Goal: Find contact information: Obtain details needed to contact an individual or organization

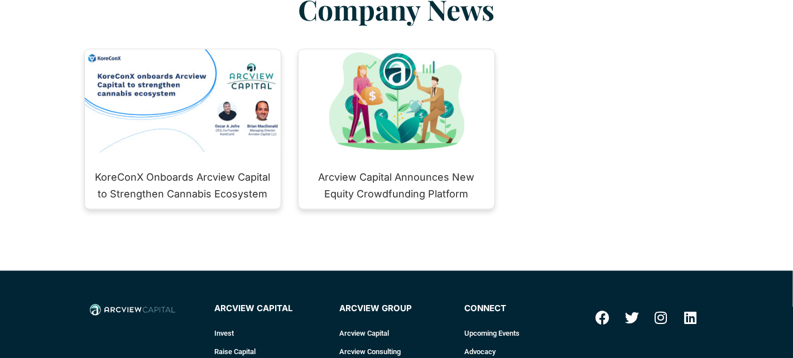
scroll to position [1563, 0]
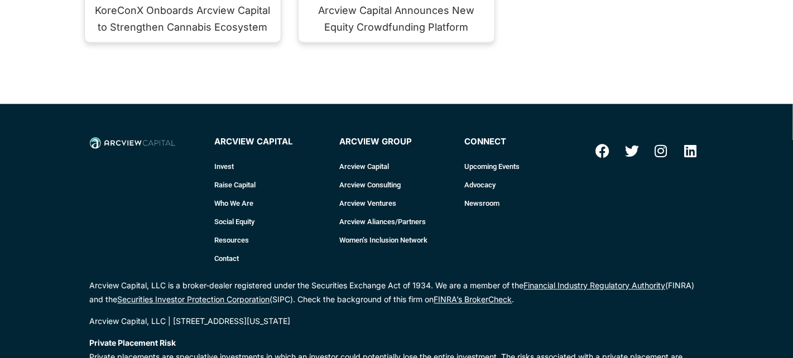
click at [220, 194] on link "Who We Are" at bounding box center [272, 203] width 114 height 18
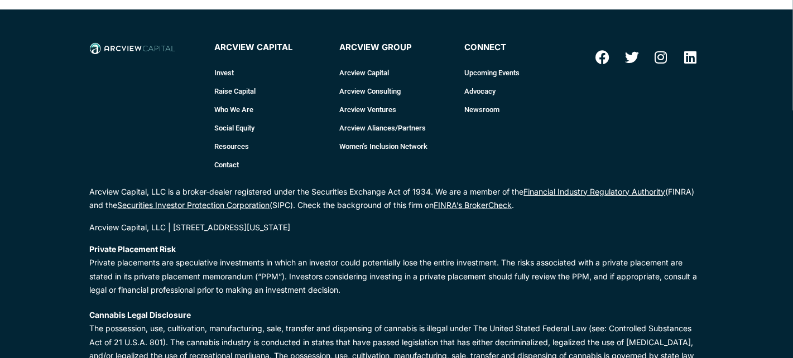
scroll to position [167, 0]
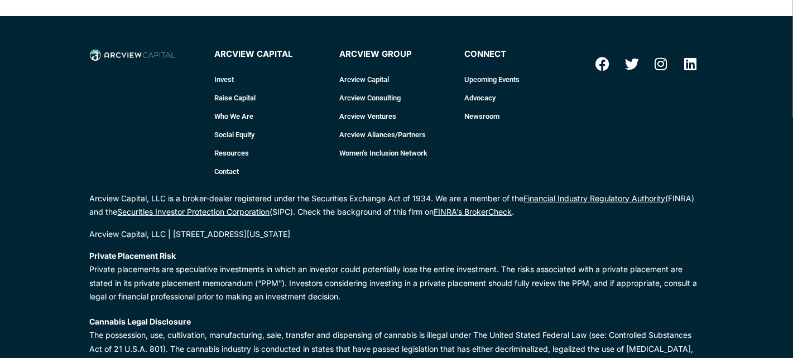
click at [226, 112] on link "Who We Are" at bounding box center [272, 116] width 114 height 18
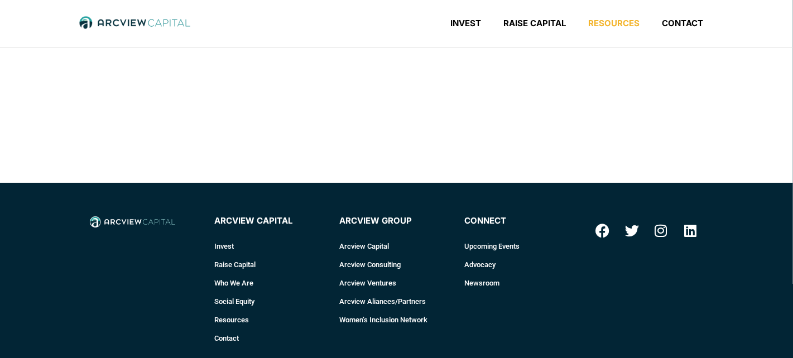
click at [605, 22] on link "Resources" at bounding box center [615, 23] width 74 height 11
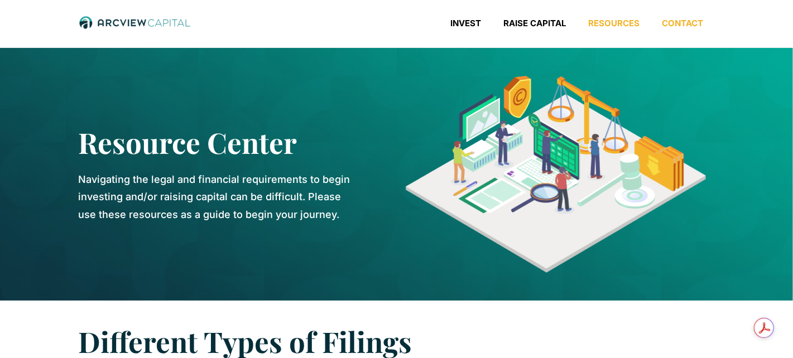
click at [676, 21] on link "Contact" at bounding box center [683, 23] width 64 height 11
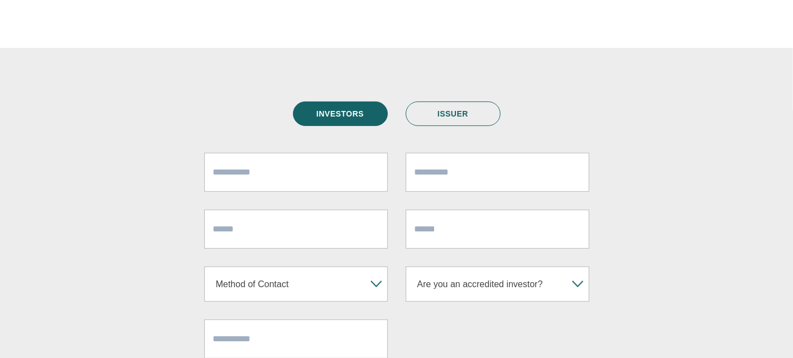
scroll to position [260, 0]
